Goal: Information Seeking & Learning: Find specific fact

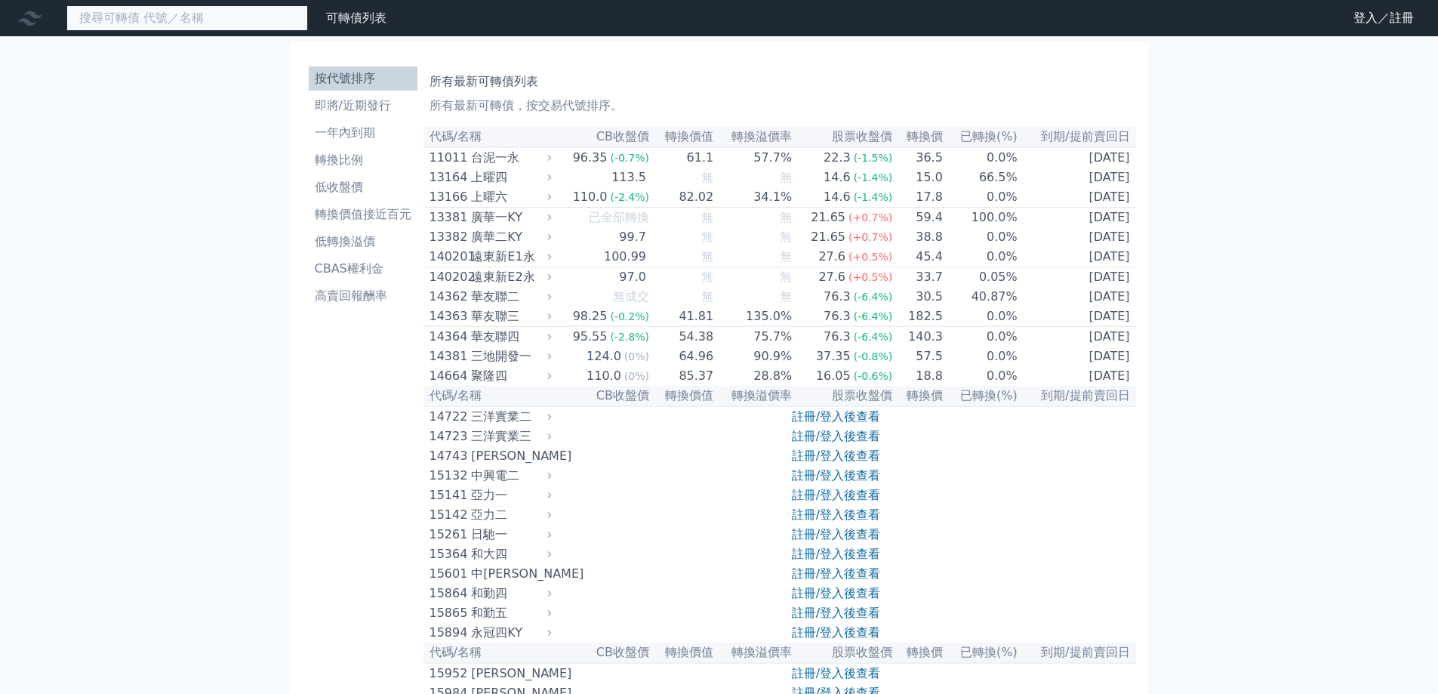
click at [240, 17] on input at bounding box center [186, 18] width 241 height 26
paste input "2486"
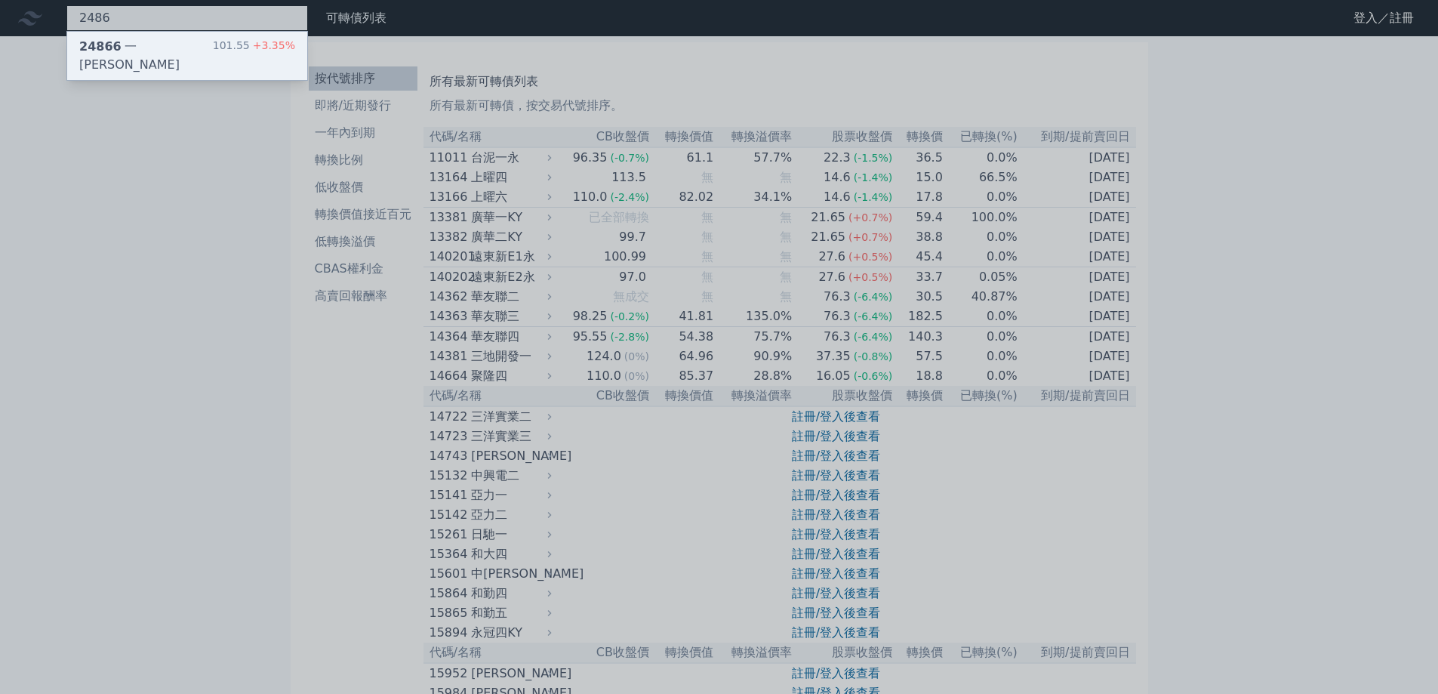
type input "2486"
click at [233, 42] on div "101.55 +3.35%" at bounding box center [254, 56] width 82 height 36
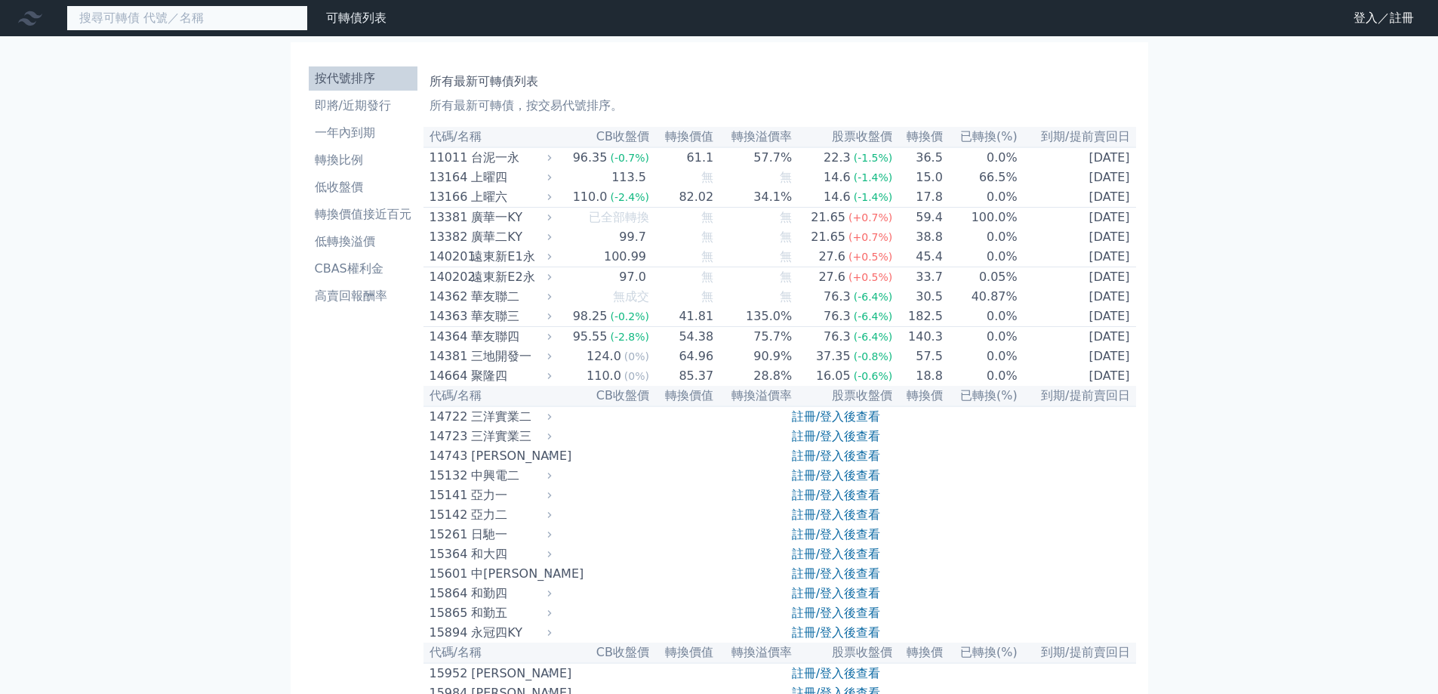
click at [229, 12] on input at bounding box center [186, 18] width 241 height 26
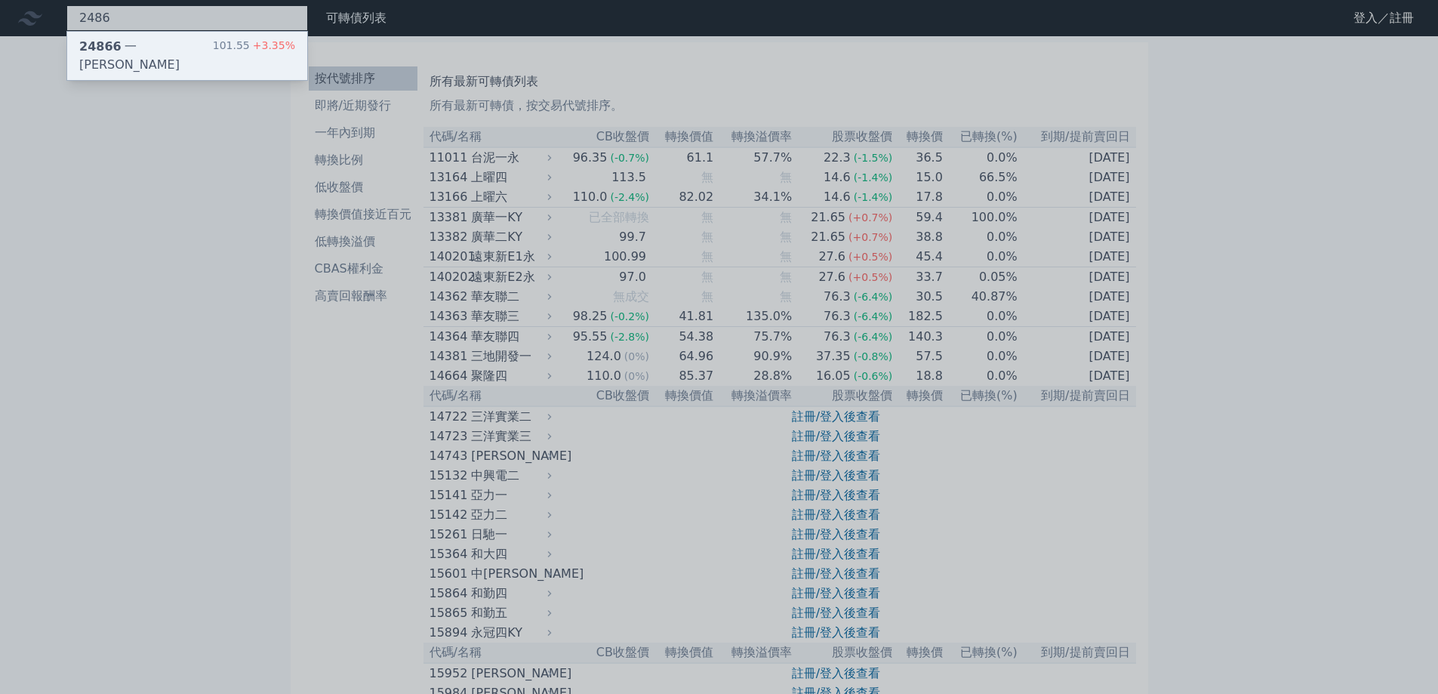
type input "2486"
click at [187, 38] on div "24866 一詮六 101.55 +3.35%" at bounding box center [187, 56] width 240 height 48
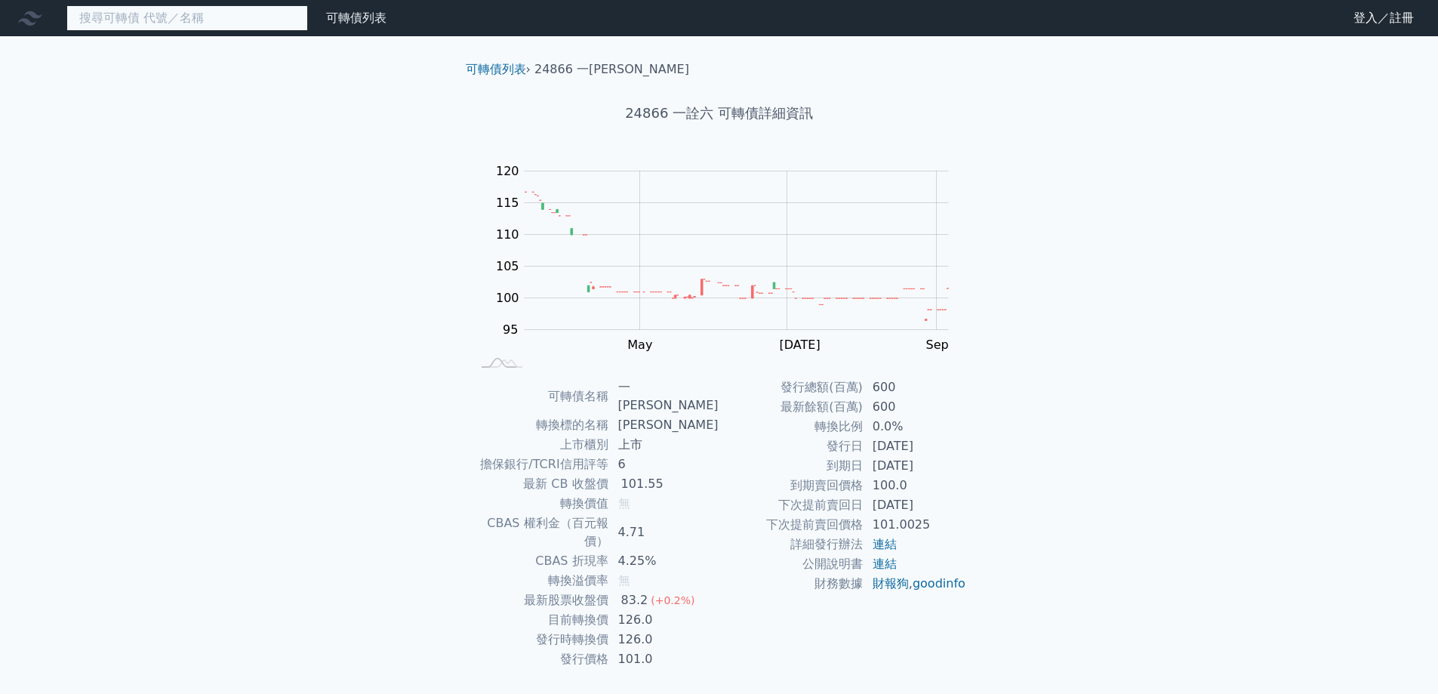
click at [109, 17] on input at bounding box center [186, 18] width 241 height 26
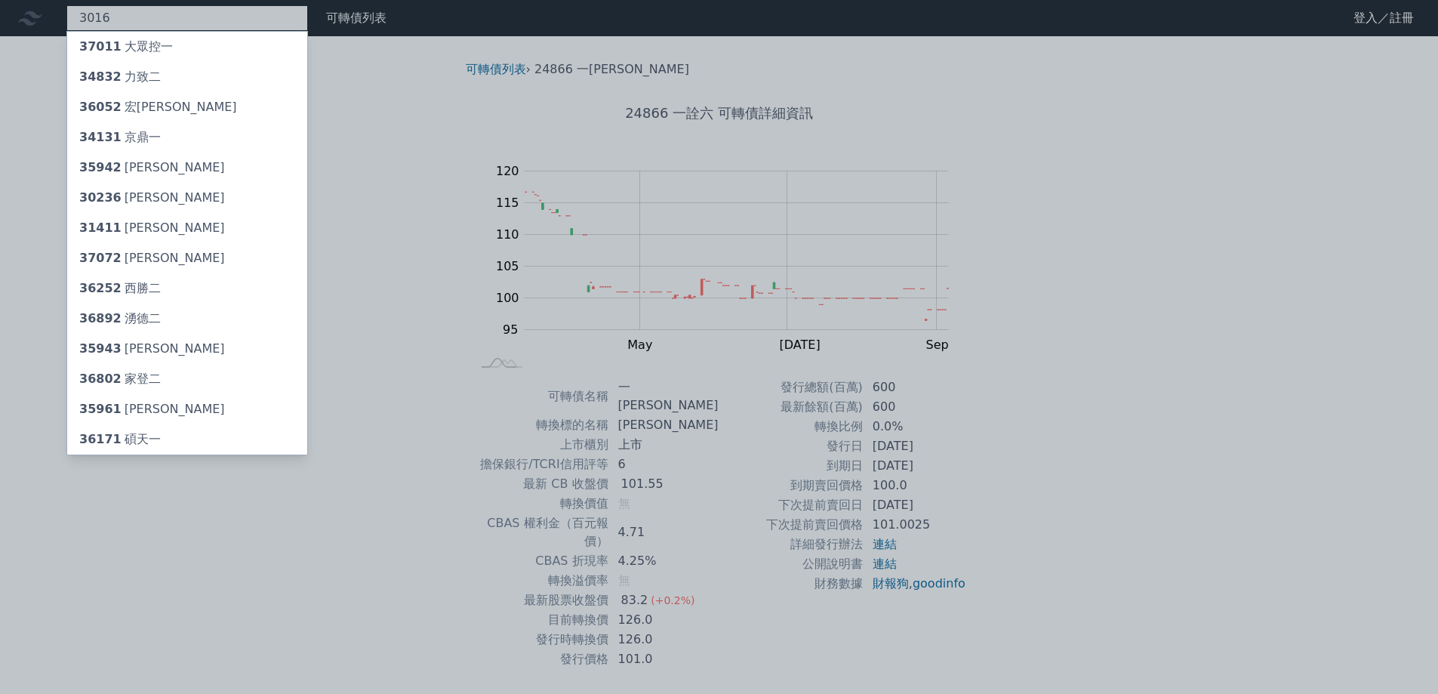
type input "3016"
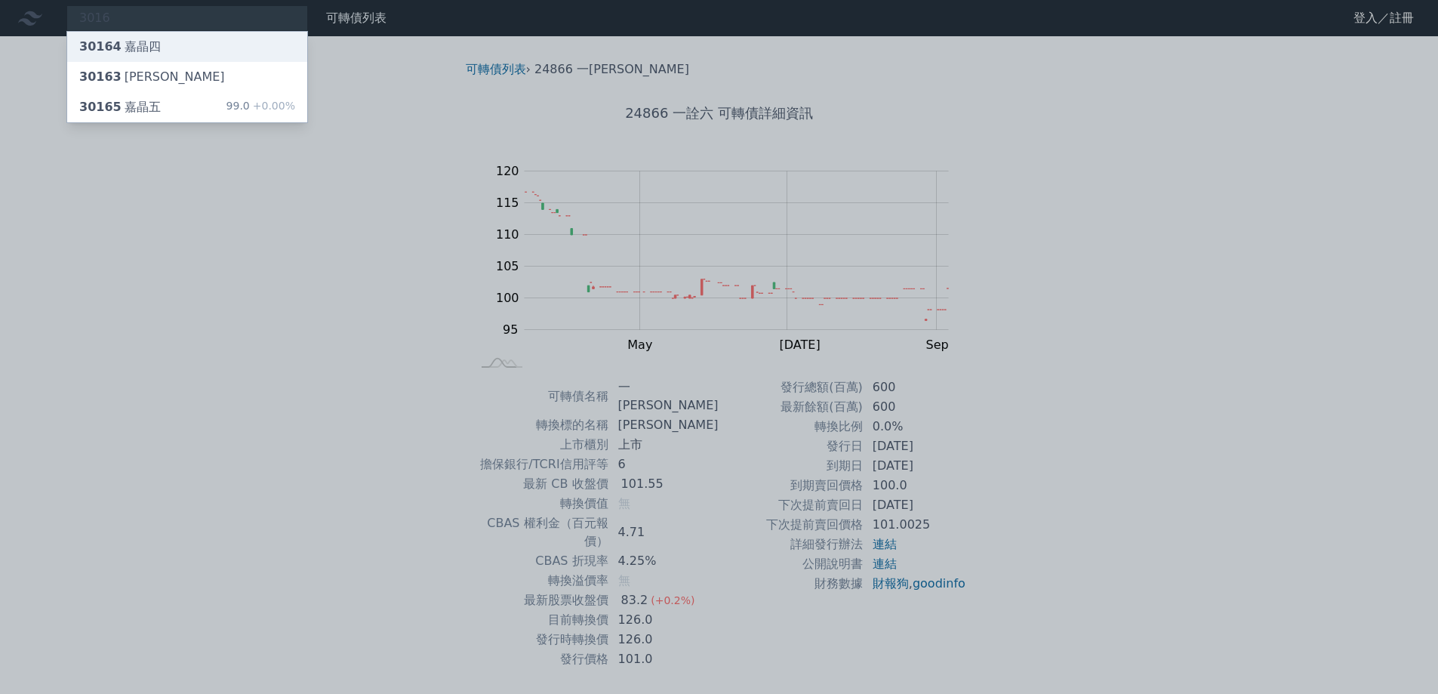
click at [137, 45] on div "30164 嘉晶四" at bounding box center [120, 47] width 82 height 18
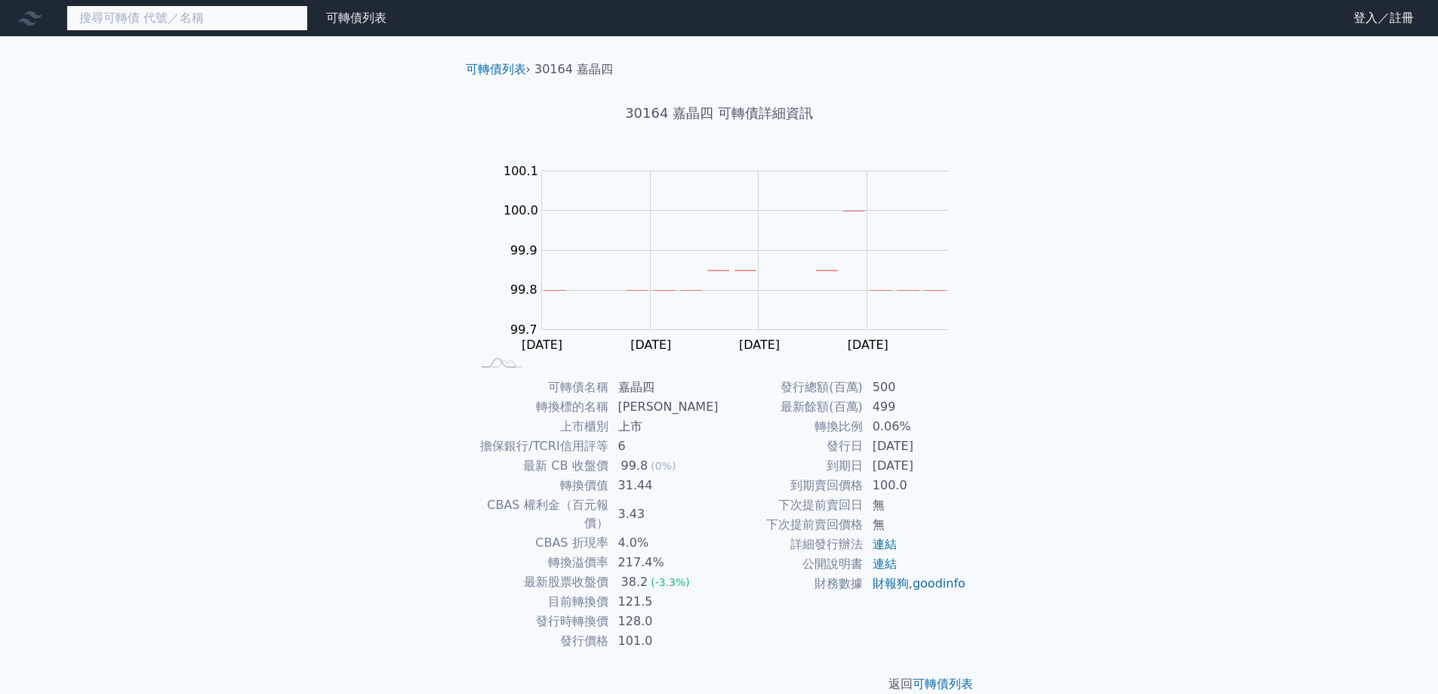
click at [135, 22] on input at bounding box center [186, 18] width 241 height 26
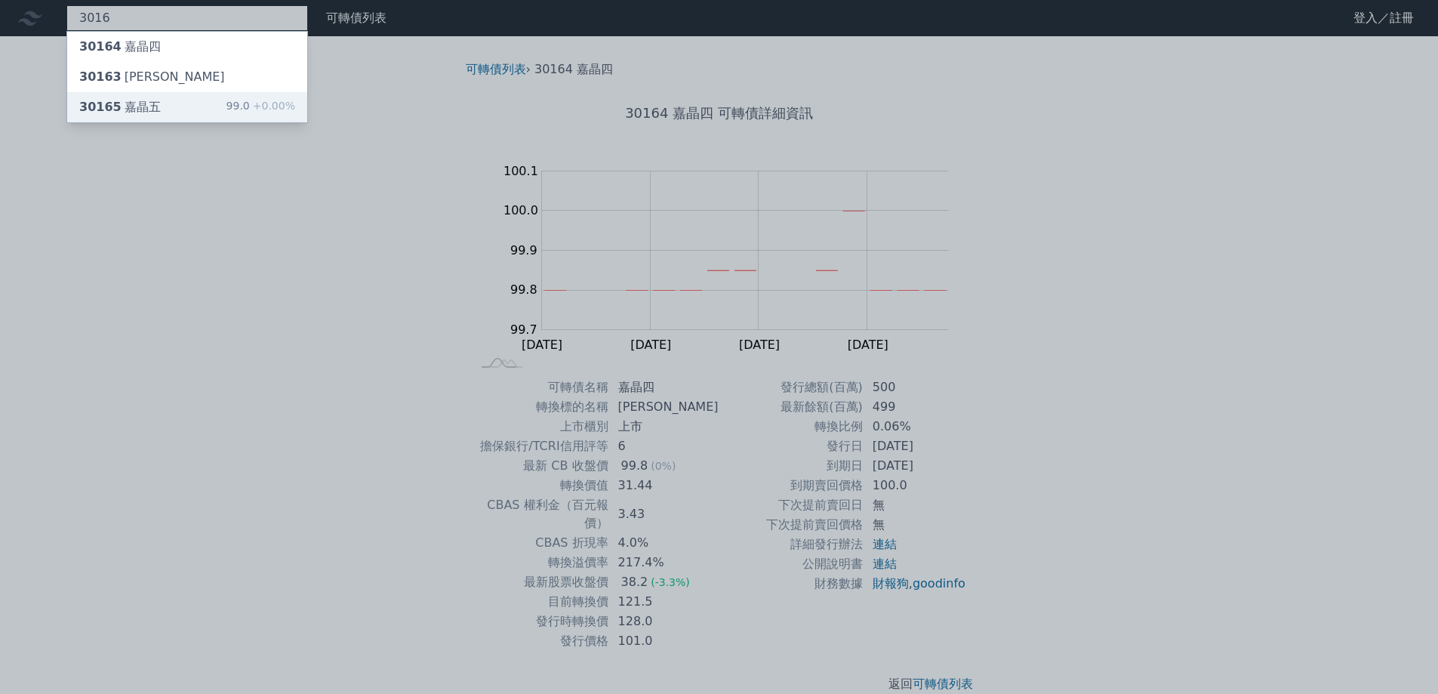
type input "3016"
click at [138, 104] on div "30165 嘉晶五" at bounding box center [120, 107] width 82 height 18
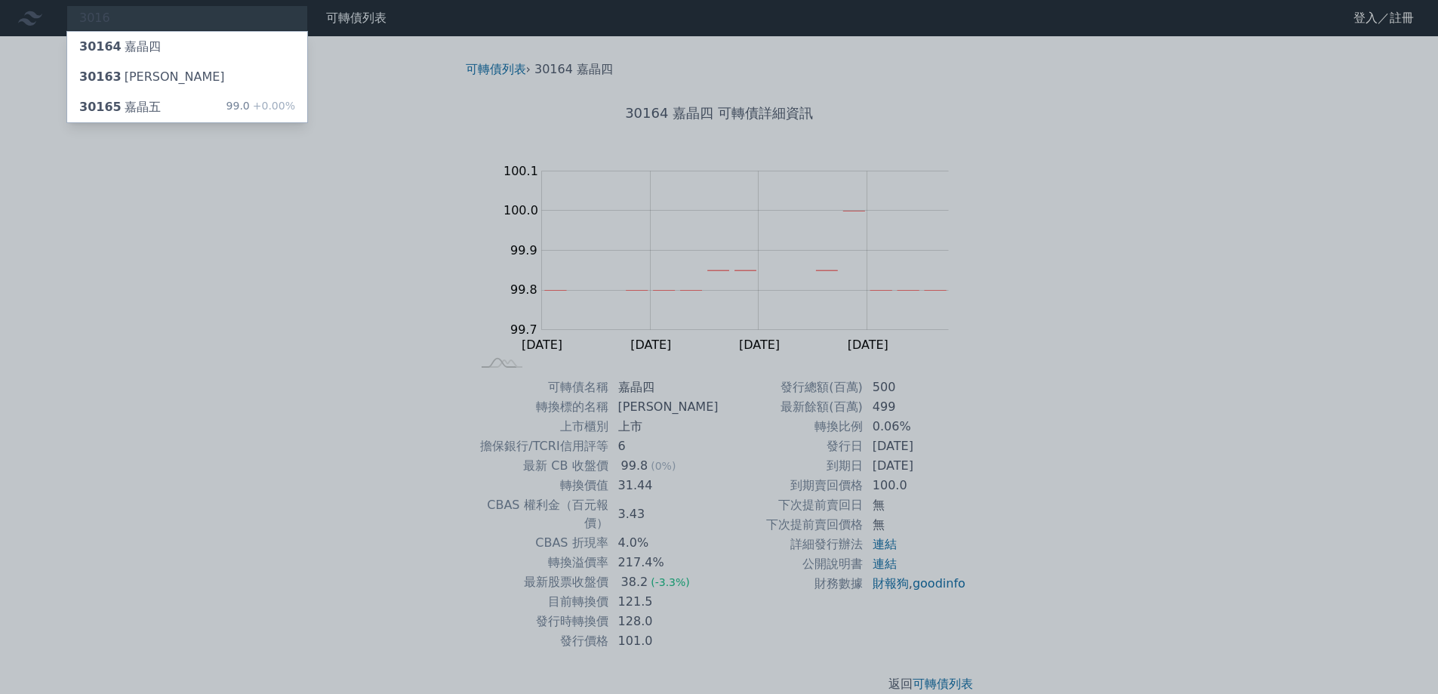
click at [139, 193] on div at bounding box center [719, 347] width 1438 height 694
click at [112, 14] on div "3016 30164 嘉晶四 30163 嘉晶三 30165 嘉晶五 99.0 +0.00%" at bounding box center [186, 18] width 241 height 26
click at [120, 106] on div "30165 嘉晶五" at bounding box center [120, 107] width 82 height 18
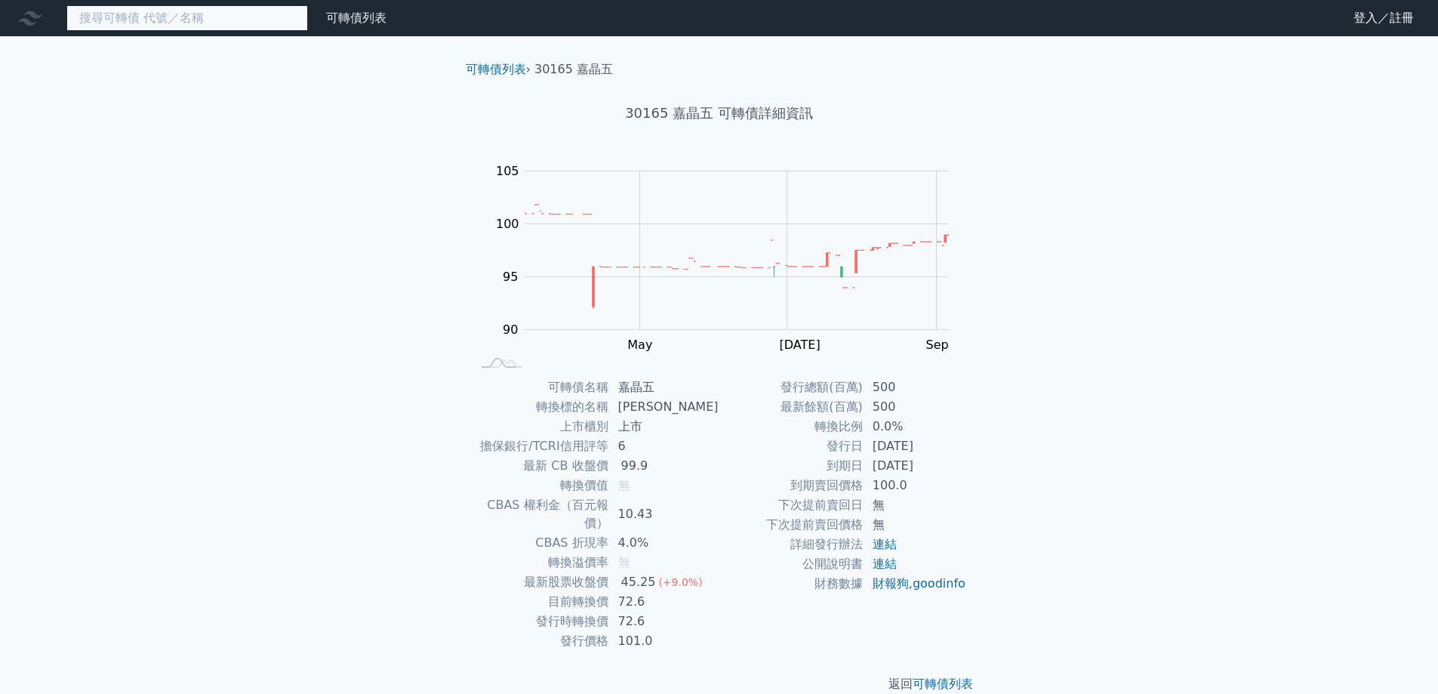
click at [205, 23] on input at bounding box center [186, 18] width 241 height 26
paste input "4919"
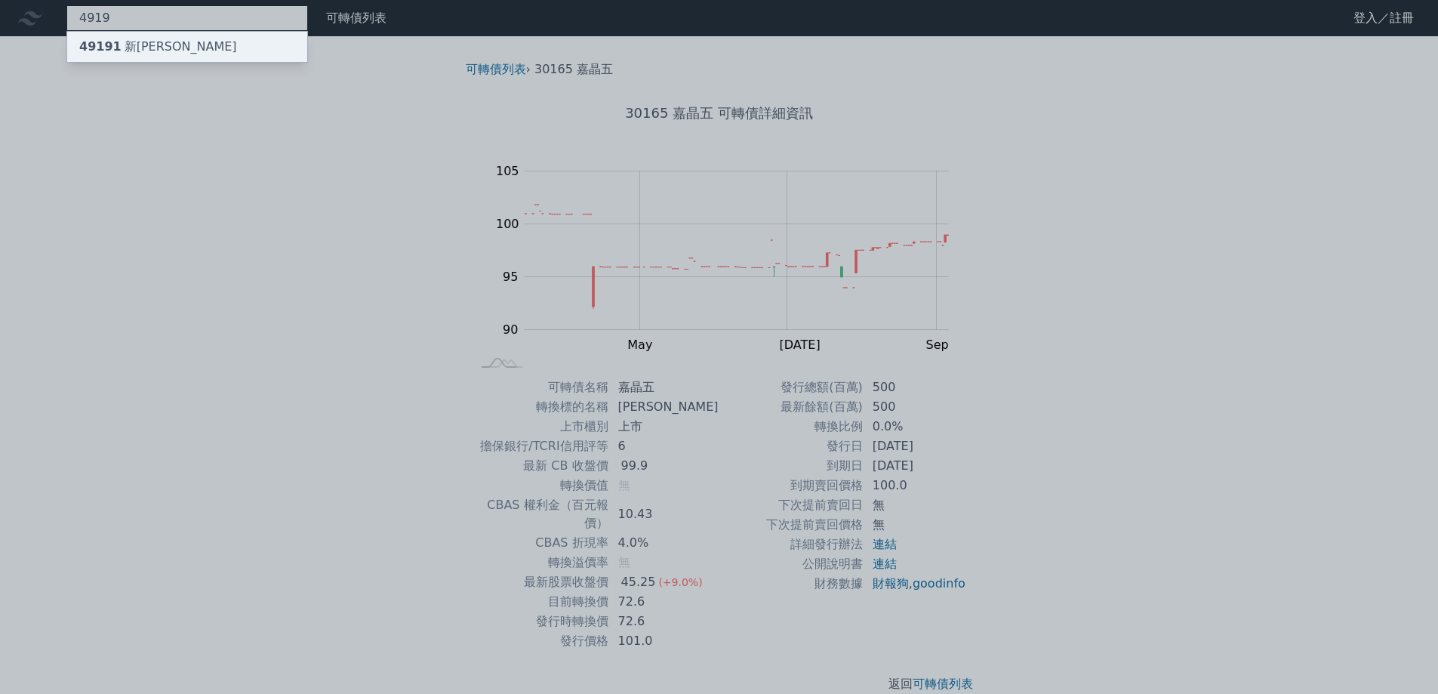
type input "4919"
click at [121, 40] on div "49191 新[PERSON_NAME]" at bounding box center [158, 47] width 158 height 18
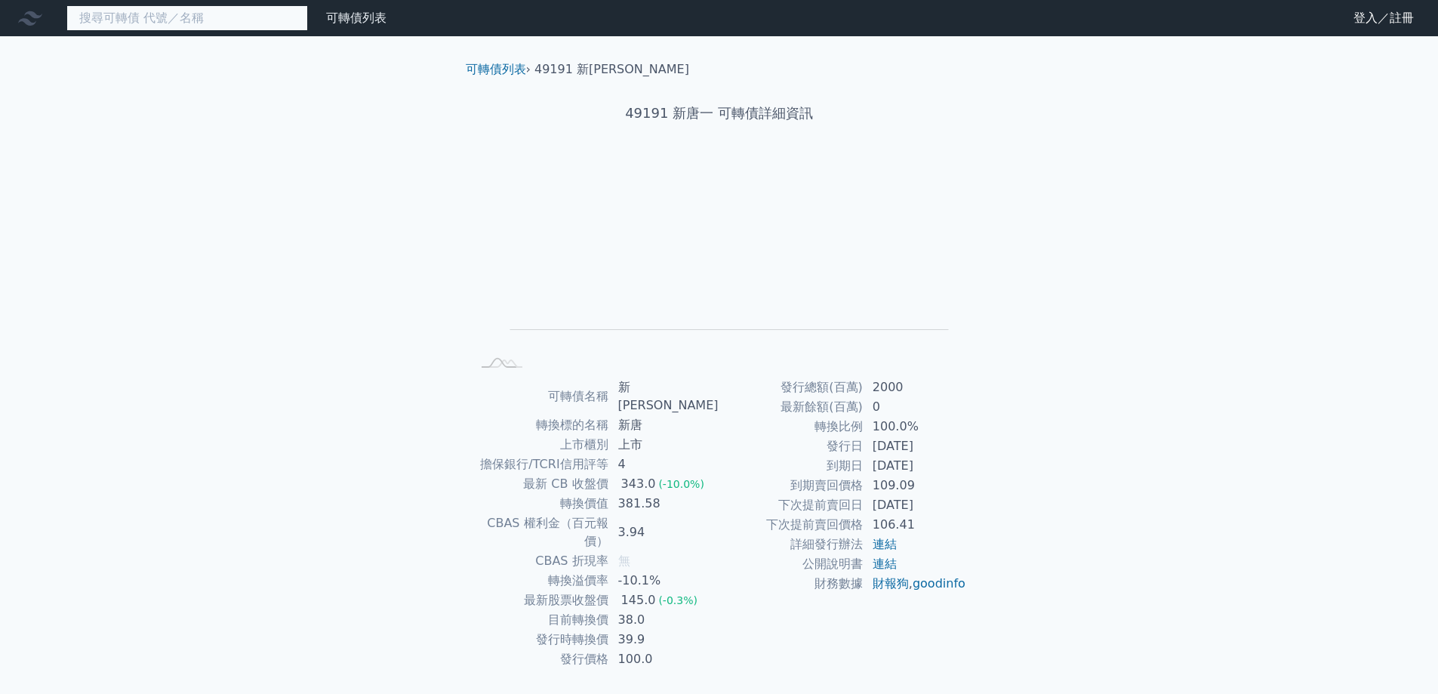
click at [258, 17] on input at bounding box center [186, 18] width 241 height 26
paste input "3707"
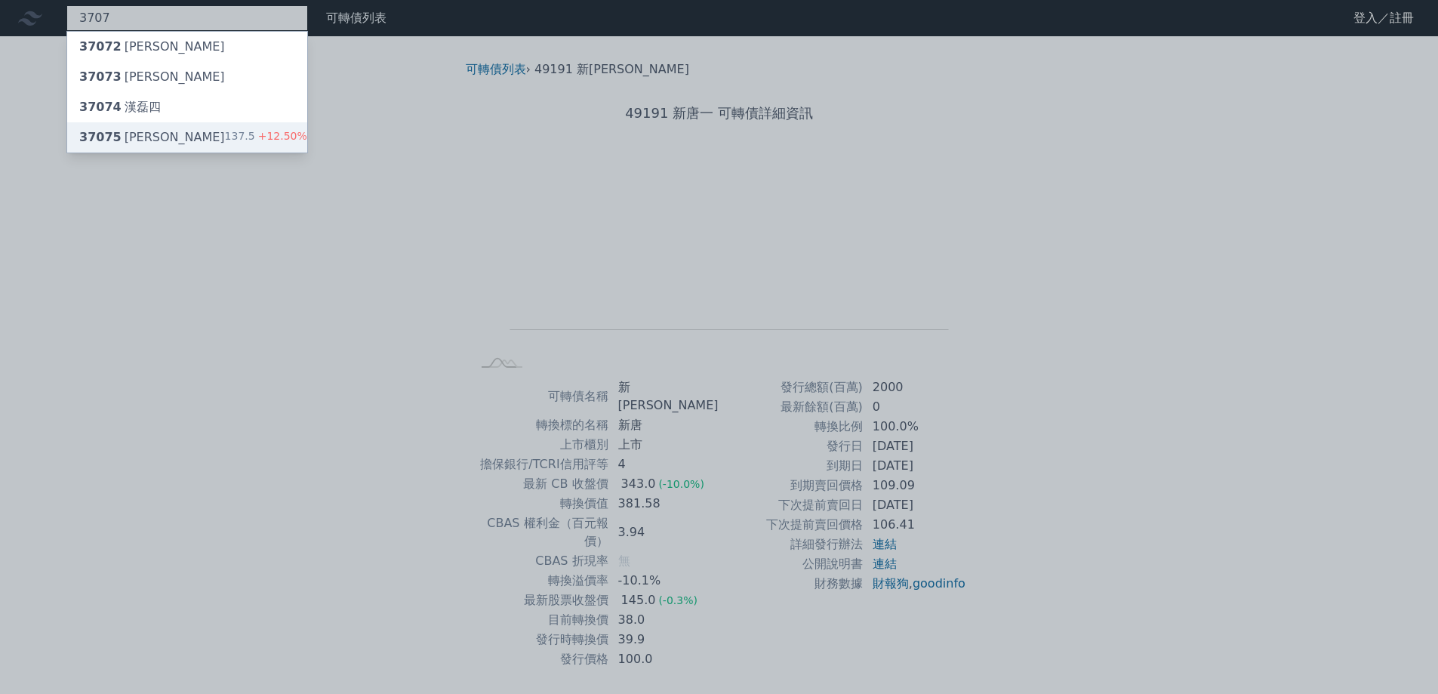
type input "3707"
click at [240, 140] on div "137.5 +12.50%" at bounding box center [266, 137] width 82 height 18
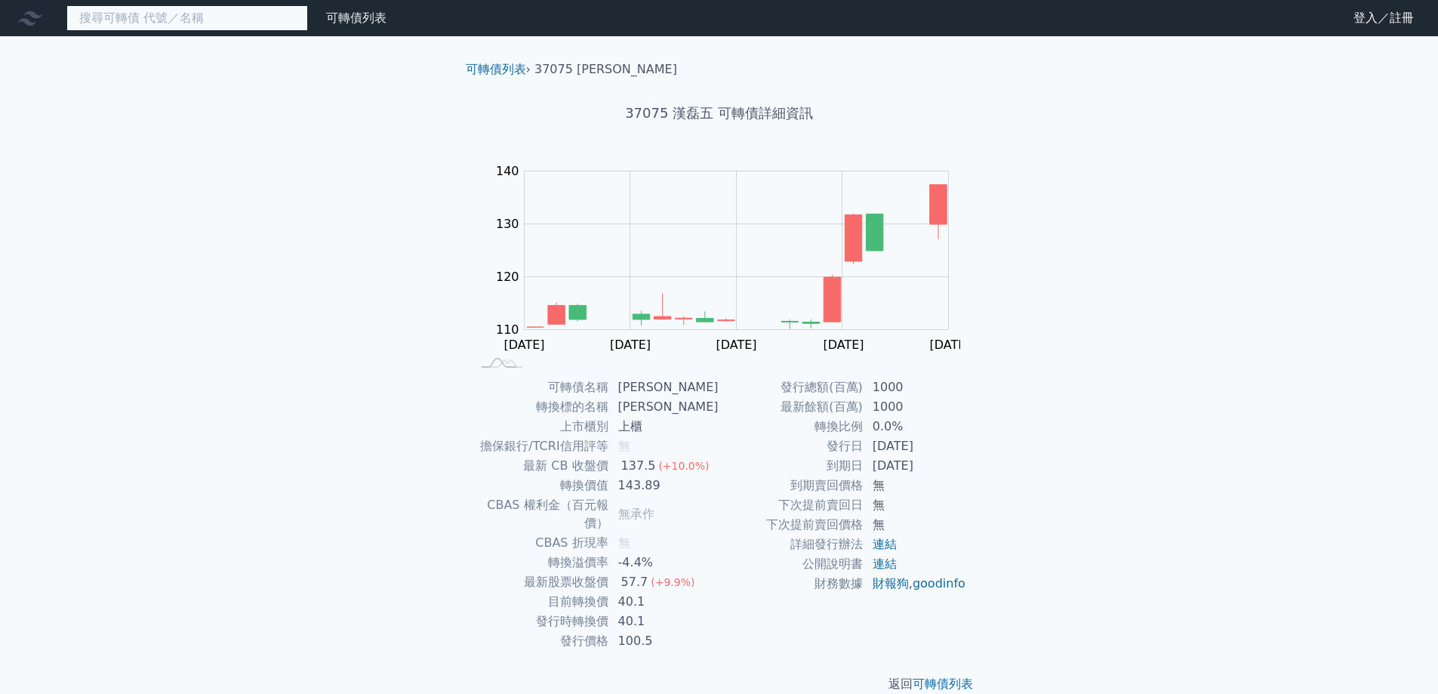
click at [131, 21] on input at bounding box center [186, 18] width 241 height 26
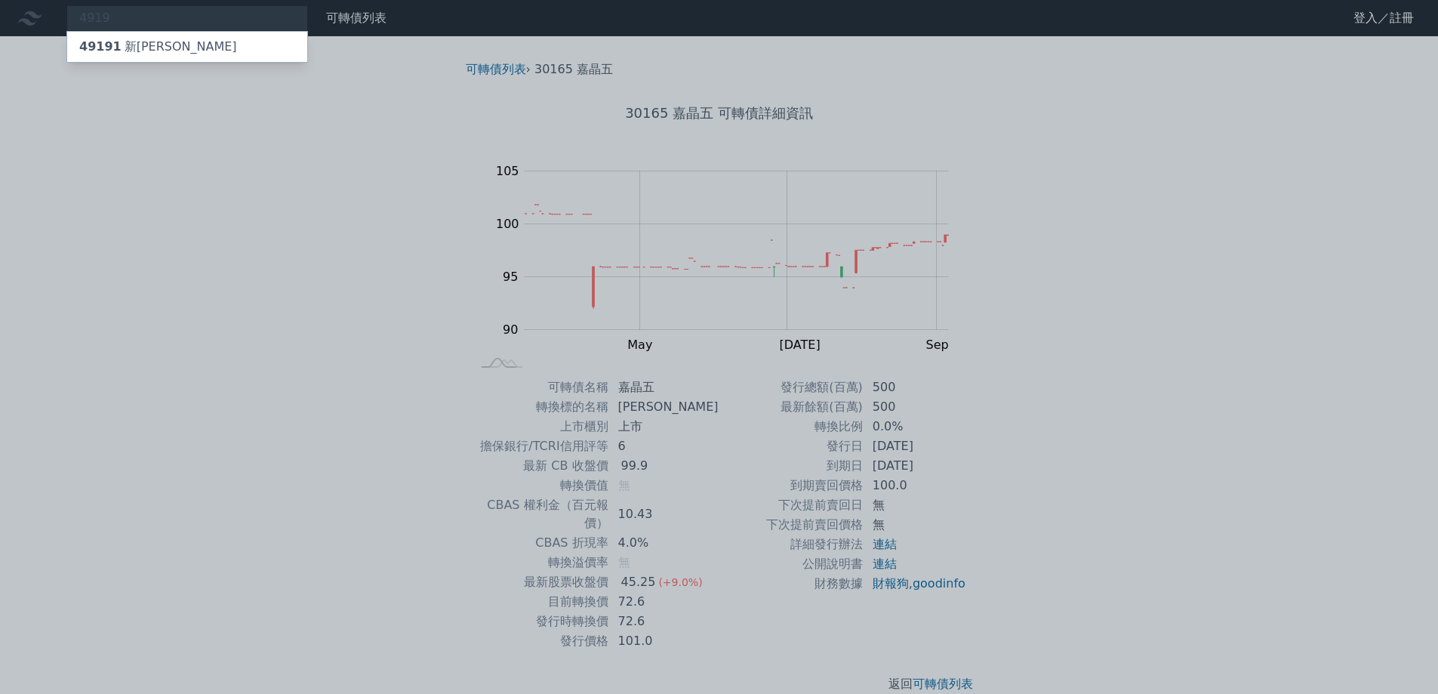
click at [173, 16] on div at bounding box center [719, 347] width 1438 height 694
click at [173, 16] on div "4919 49191 新唐一" at bounding box center [186, 18] width 241 height 26
click at [173, 16] on div at bounding box center [719, 347] width 1438 height 694
click at [173, 16] on div "4919 49191 新唐一" at bounding box center [186, 18] width 241 height 26
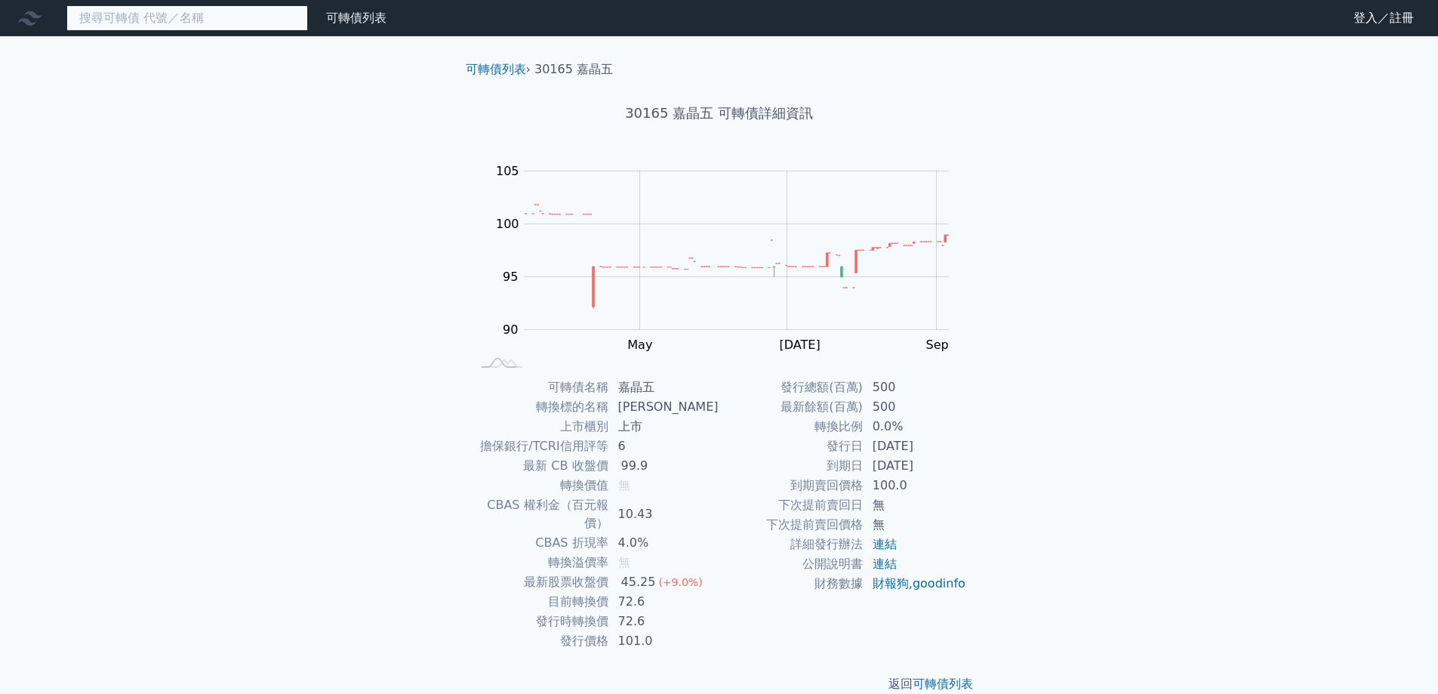
paste input "3006"
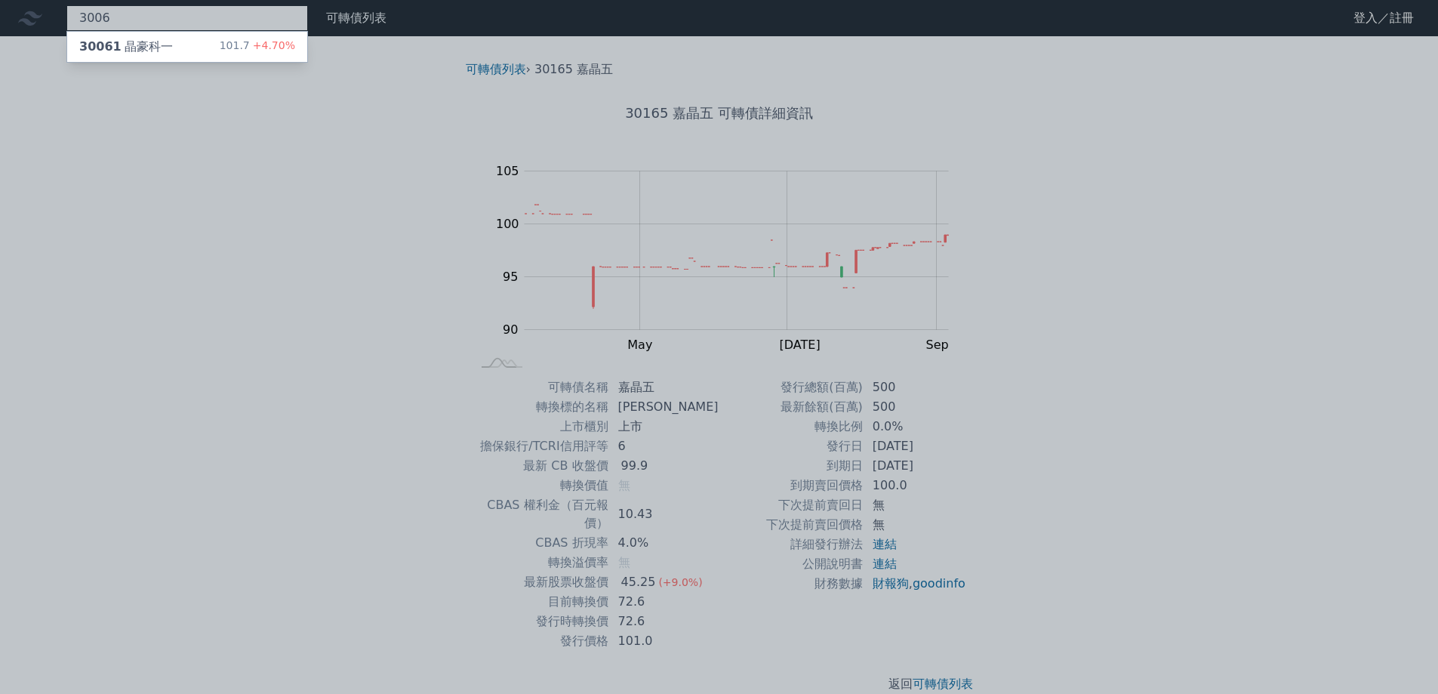
type input "3006"
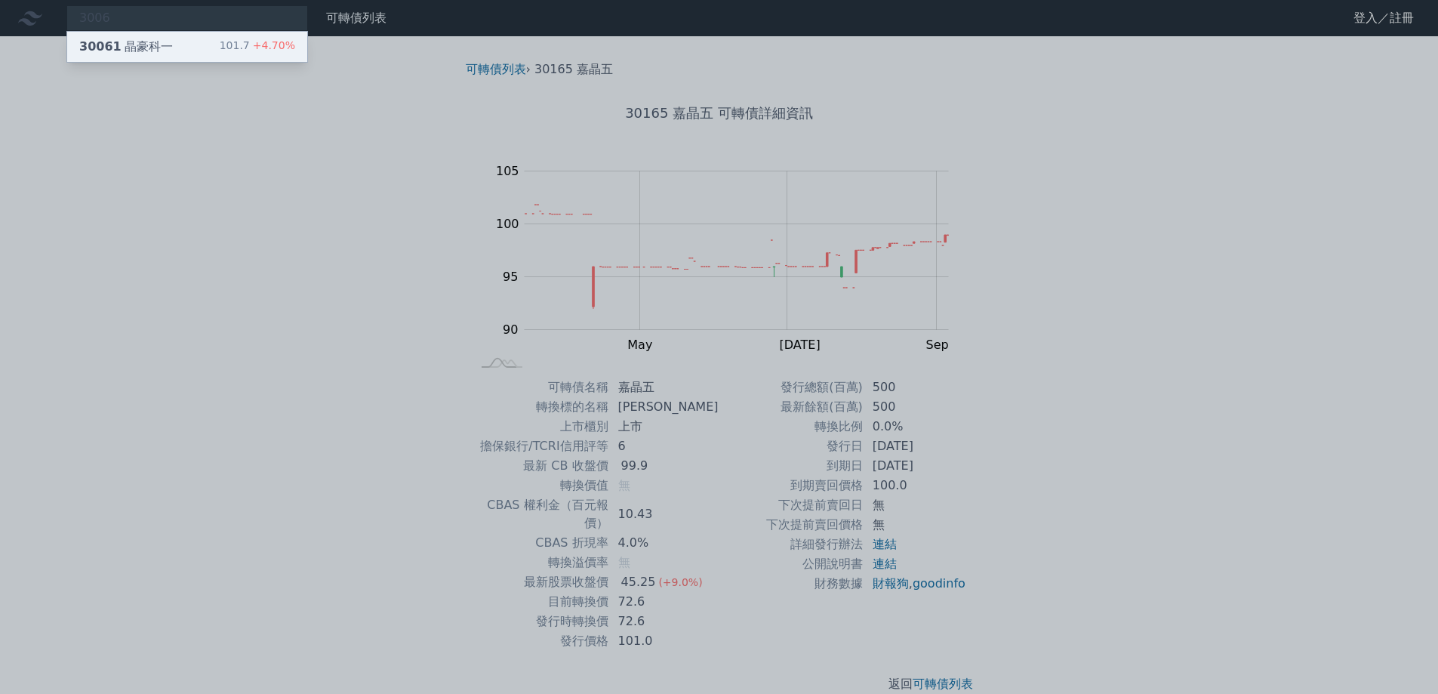
click at [137, 50] on div "30061 晶豪科一" at bounding box center [126, 47] width 94 height 18
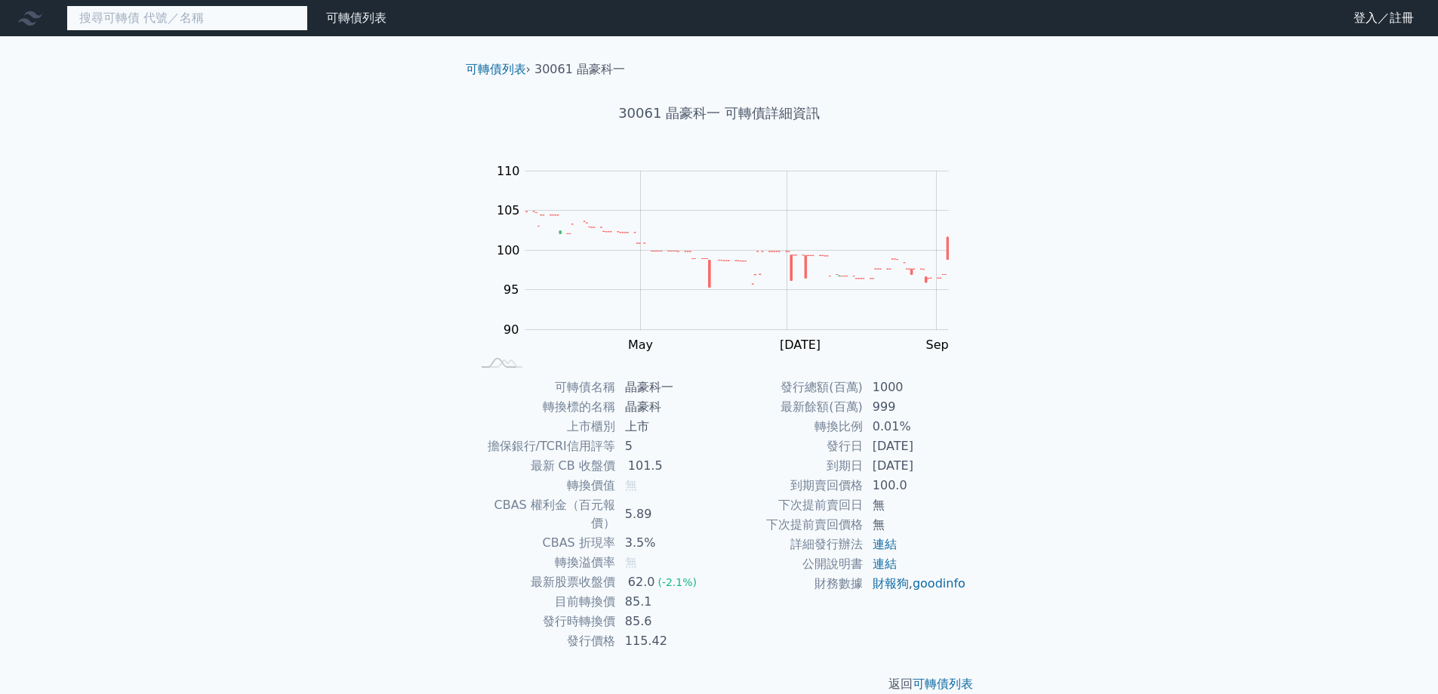
click at [267, 17] on input at bounding box center [186, 18] width 241 height 26
paste input "4919"
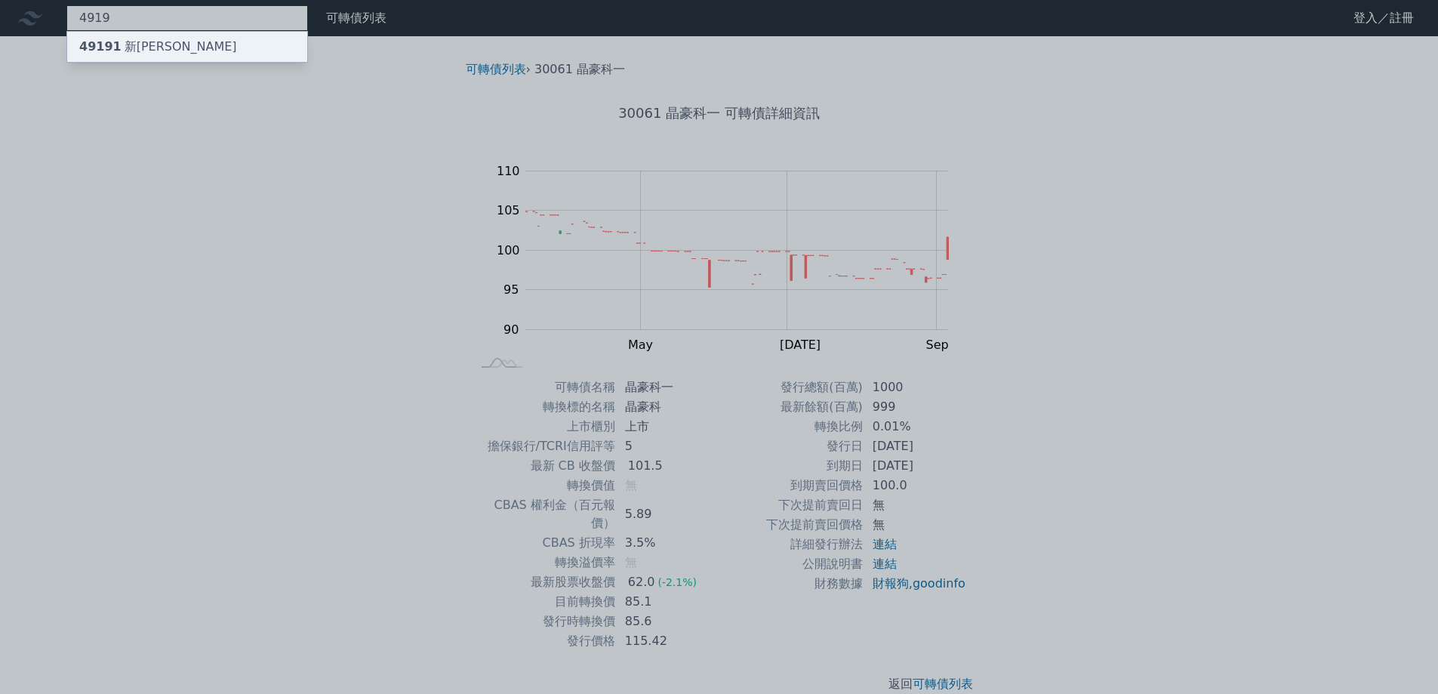
type input "4919"
click at [203, 40] on div "49191 新[PERSON_NAME]" at bounding box center [187, 47] width 240 height 30
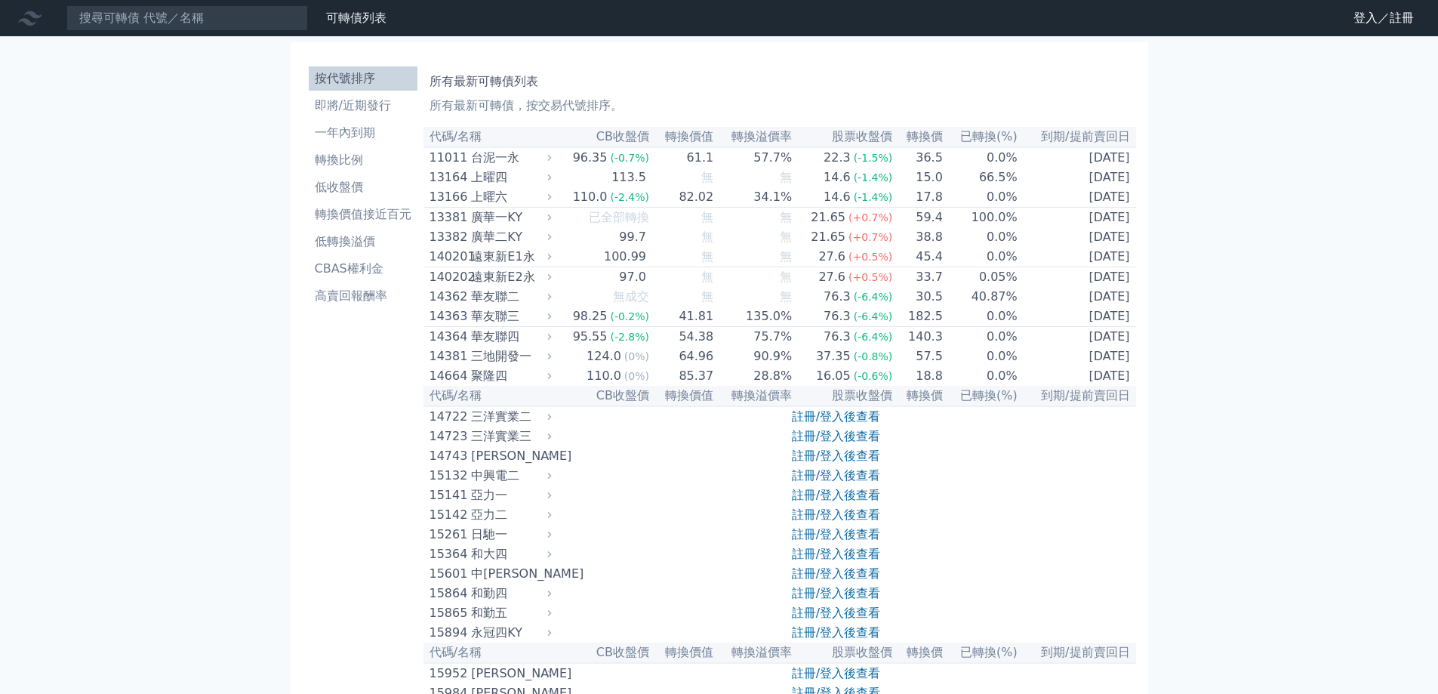
click at [212, 2] on nav "可轉債列表 財務數據 可轉債列表 財務數據 登入／註冊 登入／註冊" at bounding box center [719, 18] width 1438 height 36
click at [211, 21] on input at bounding box center [186, 18] width 241 height 26
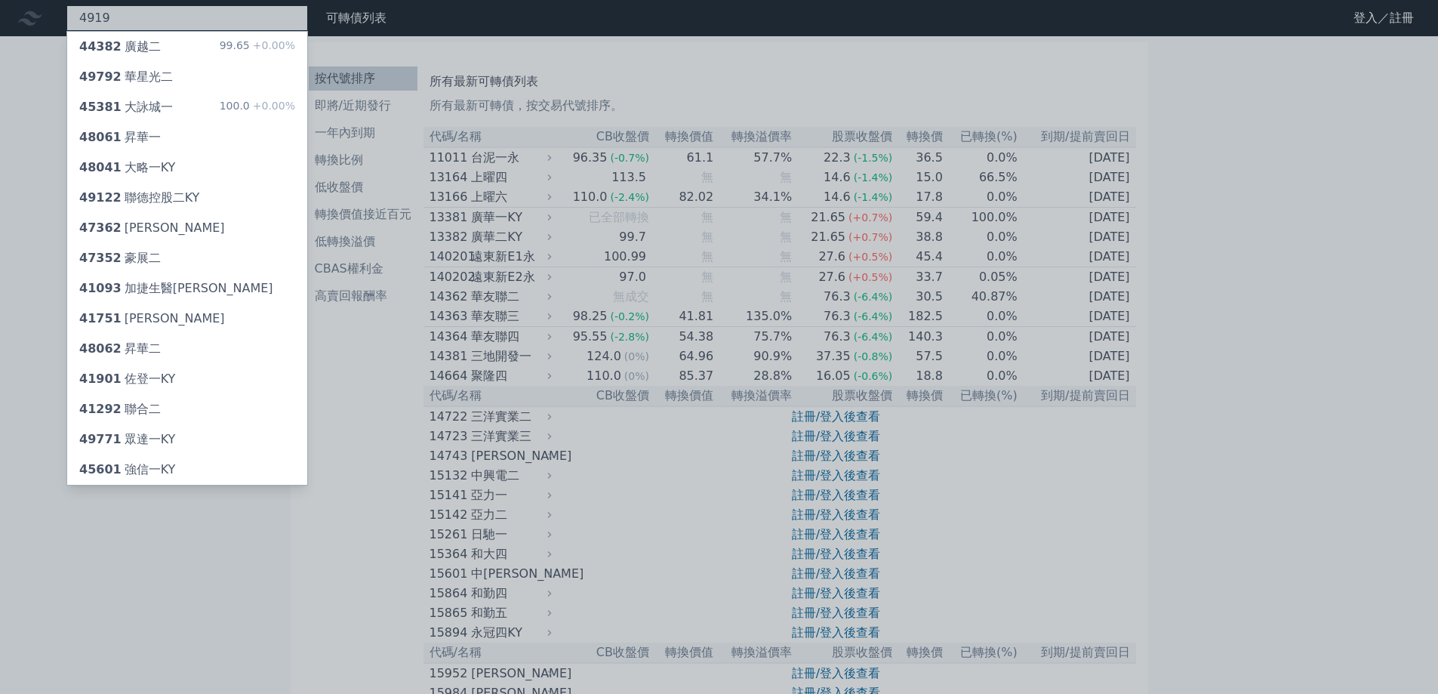
type input "4919"
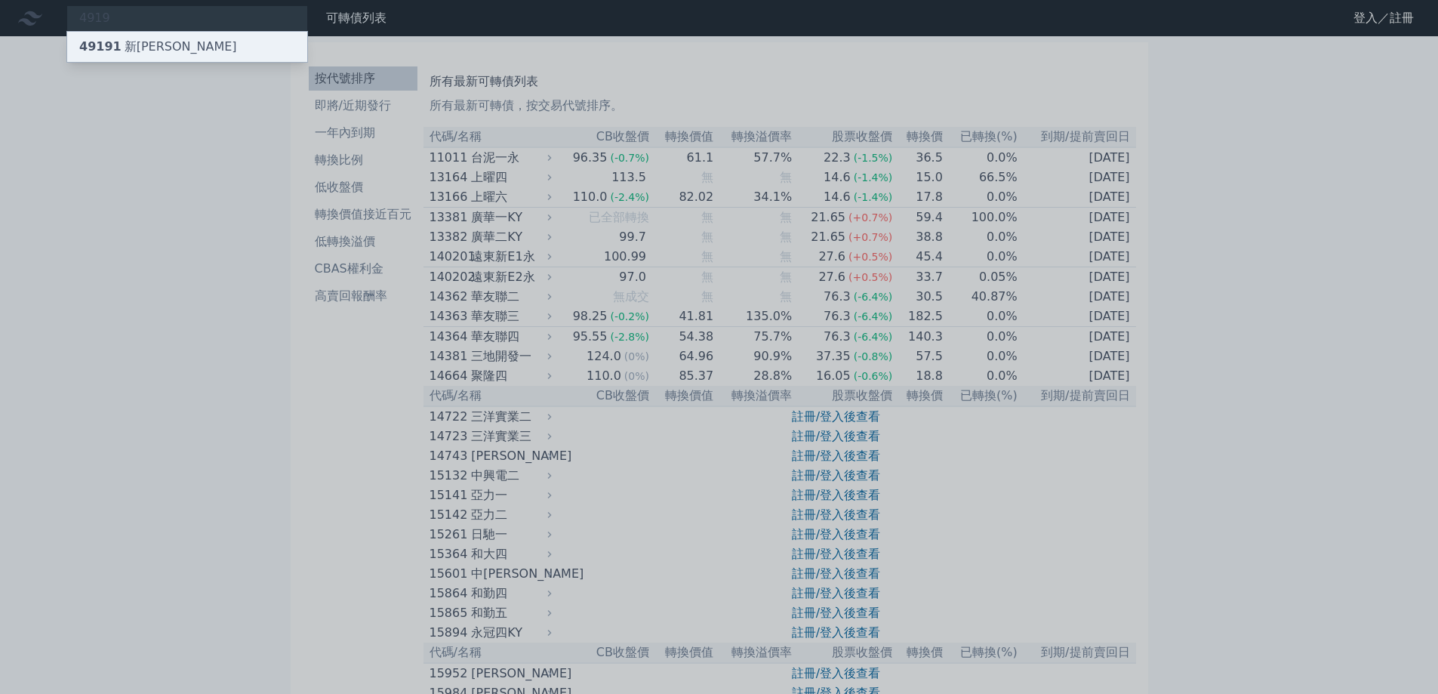
click at [187, 43] on div "49191 新[PERSON_NAME]" at bounding box center [187, 47] width 240 height 30
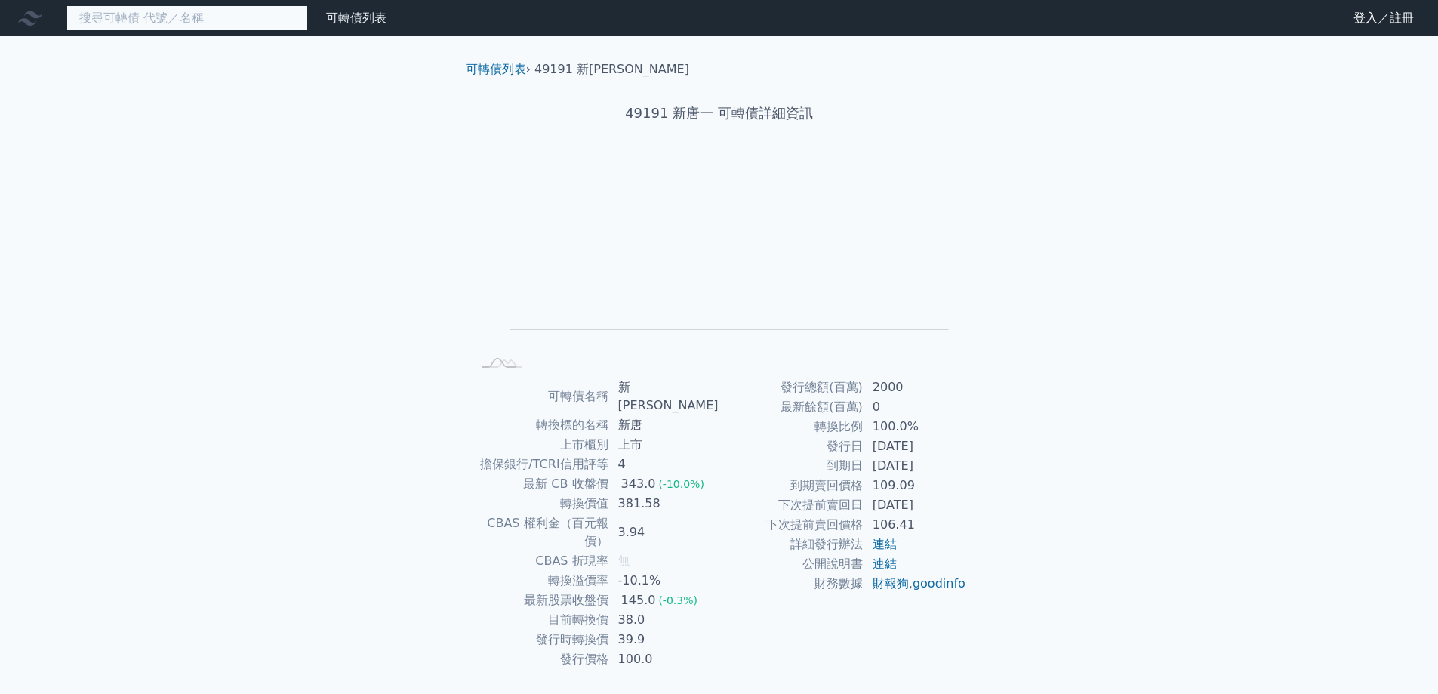
click at [240, 17] on input at bounding box center [186, 18] width 241 height 26
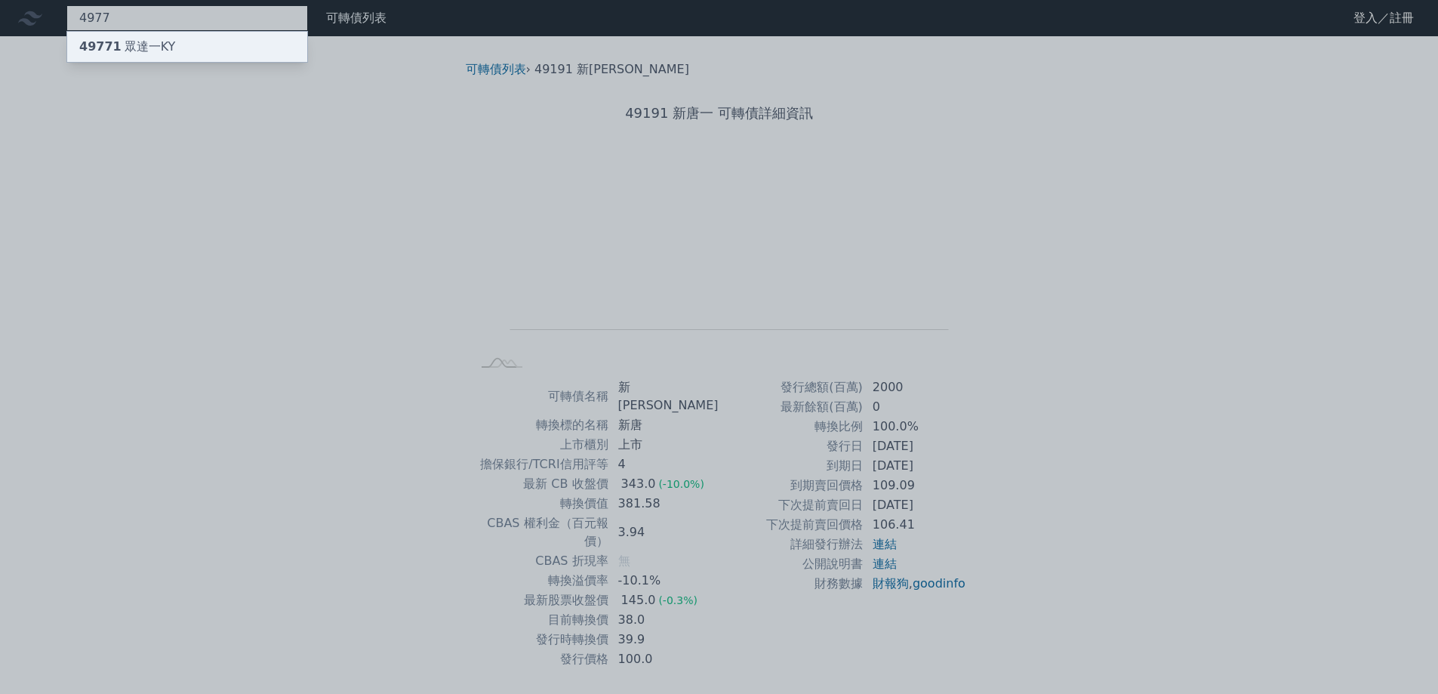
type input "4977"
click at [164, 48] on div "49771 眾達一KY" at bounding box center [127, 47] width 96 height 18
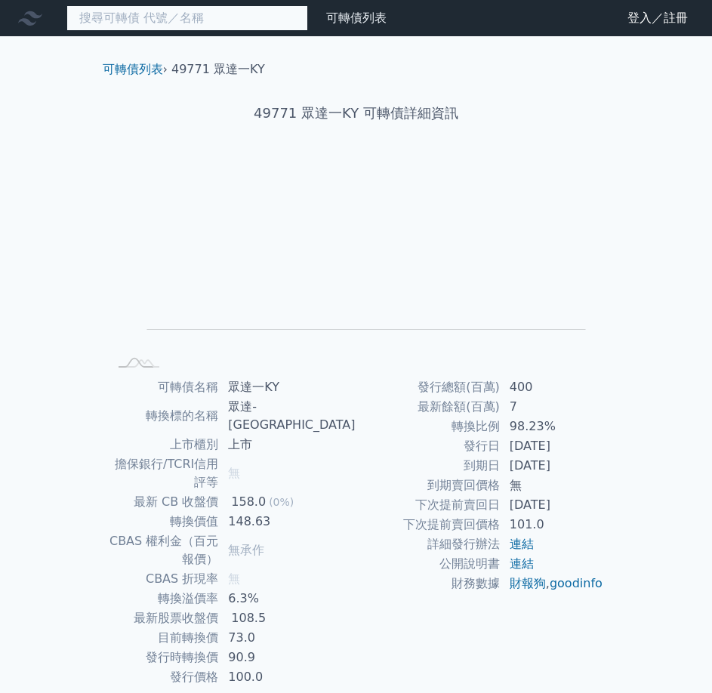
click at [195, 13] on input at bounding box center [186, 18] width 241 height 26
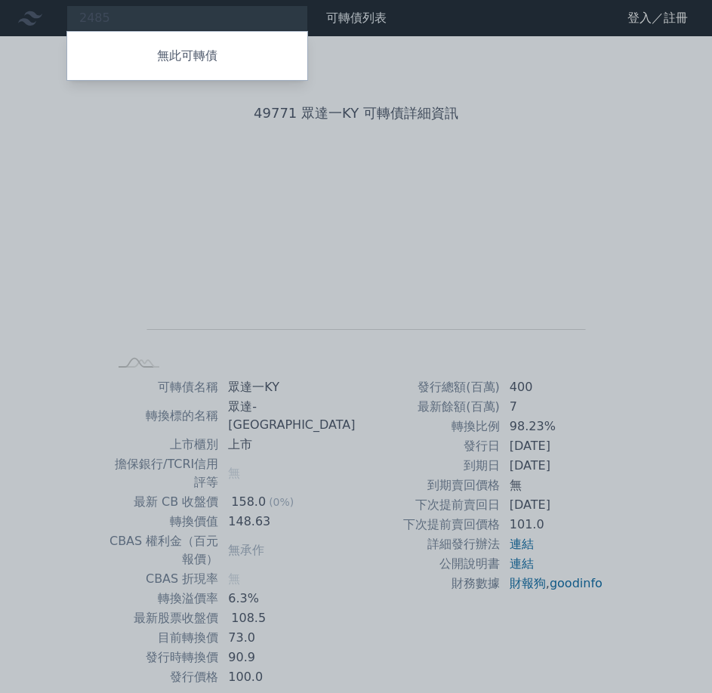
click at [128, 17] on div at bounding box center [356, 346] width 712 height 693
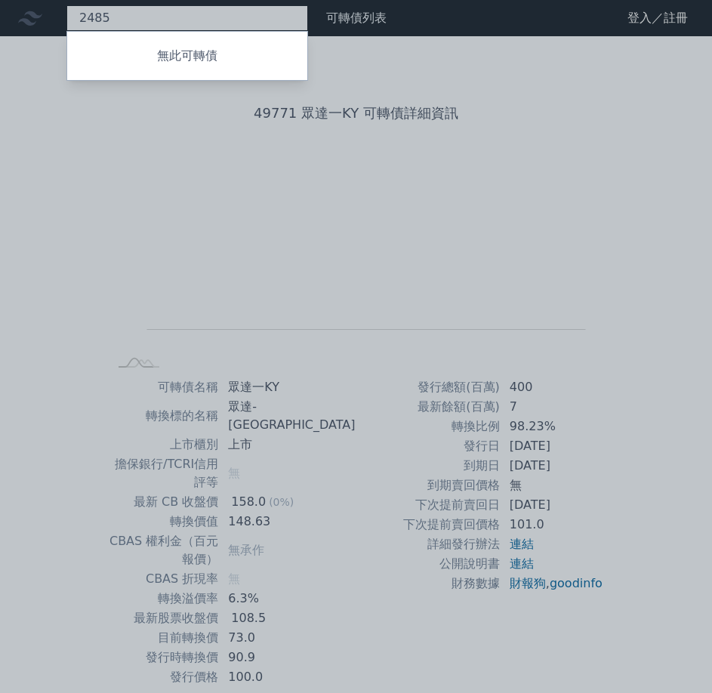
click at [128, 17] on div "2485 無此可轉債" at bounding box center [186, 18] width 241 height 26
type input "2"
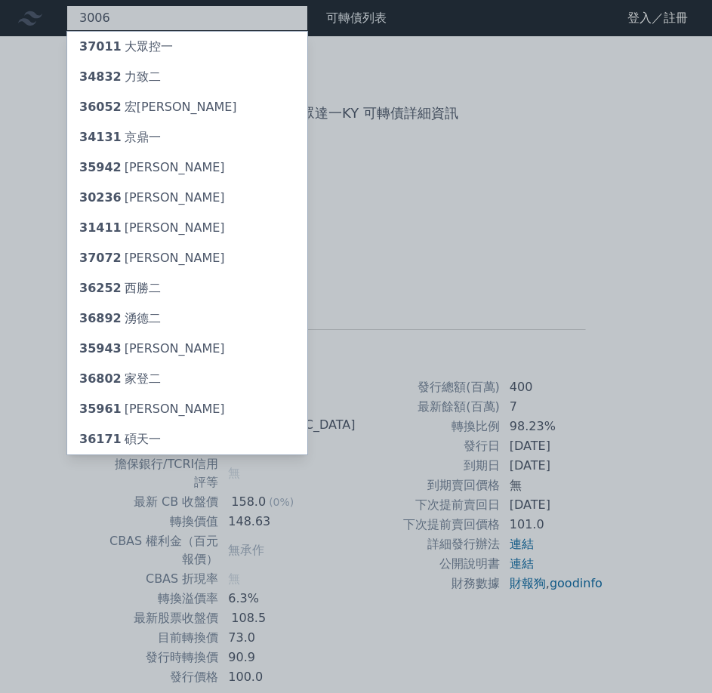
type input "3006"
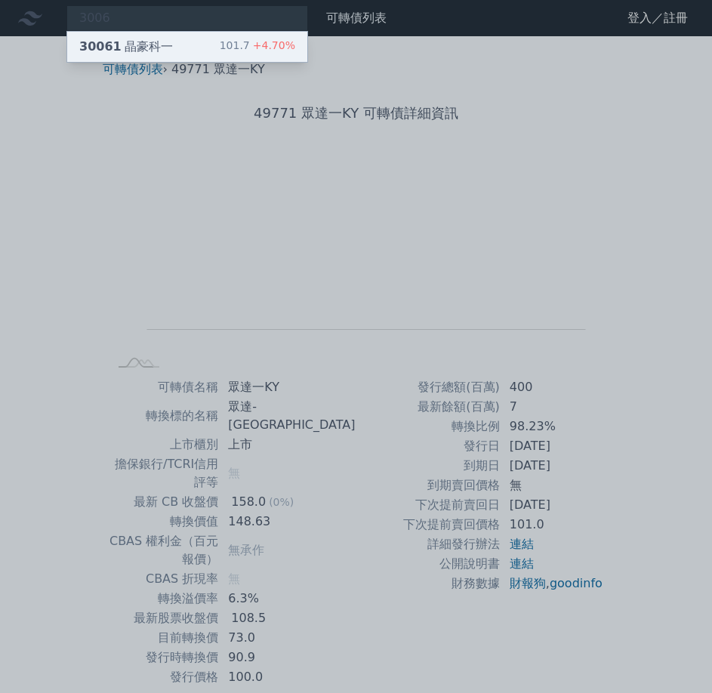
click at [125, 48] on div "30061 晶豪科一" at bounding box center [126, 47] width 94 height 18
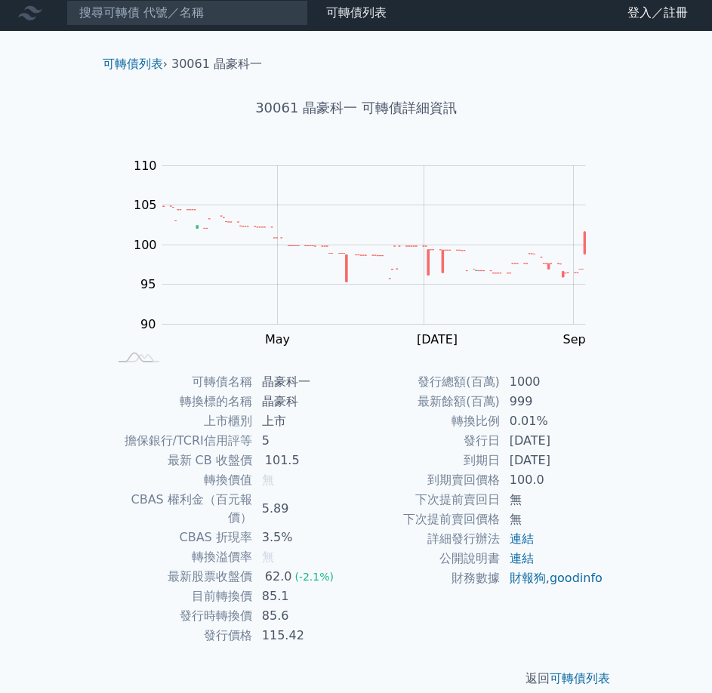
scroll to position [6, 0]
